Goal: Obtain resource: Obtain resource

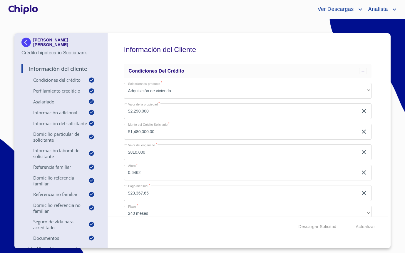
click at [265, 231] on div "Descargar Solicitud Actualizar" at bounding box center [248, 227] width 280 height 20
click at [326, 226] on span "Descargar Solicitud" at bounding box center [318, 226] width 38 height 7
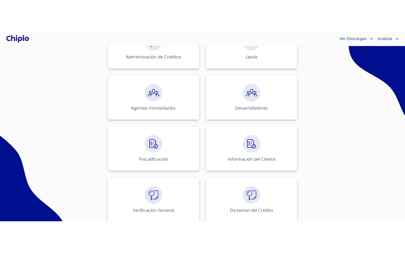
scroll to position [246, 0]
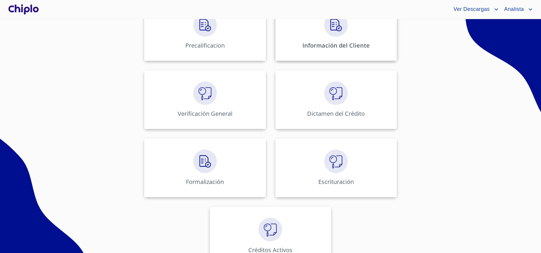
click at [305, 42] on p "Información del Cliente" at bounding box center [335, 45] width 67 height 8
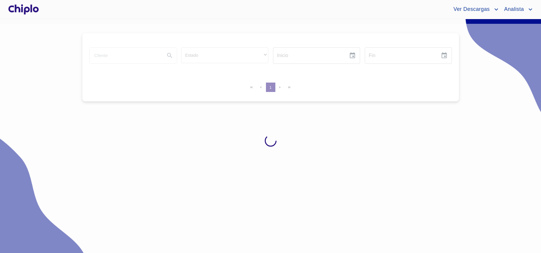
click at [126, 56] on input "search" at bounding box center [125, 56] width 71 height 16
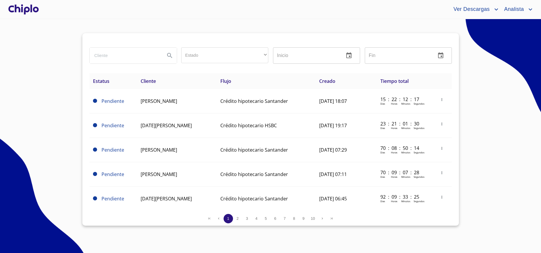
click at [126, 56] on input "search" at bounding box center [125, 56] width 71 height 16
type input "[PERSON_NAME]"
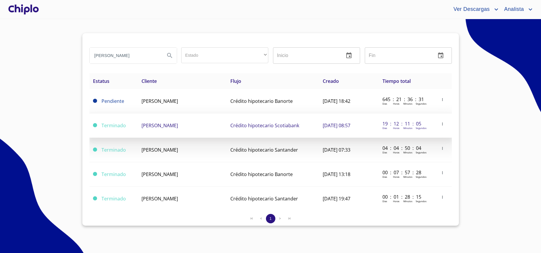
click at [166, 120] on td "[PERSON_NAME]" at bounding box center [182, 126] width 89 height 24
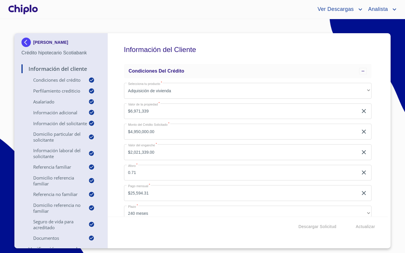
click at [268, 227] on div "Descargar Solicitud Actualizar" at bounding box center [248, 227] width 280 height 20
click at [307, 228] on span "Descargar Solicitud" at bounding box center [318, 226] width 38 height 7
click at [308, 225] on span "Descargar Solicitud" at bounding box center [318, 226] width 38 height 7
click at [321, 229] on span "Descargar Solicitud" at bounding box center [318, 226] width 38 height 7
